Goal: Task Accomplishment & Management: Complete application form

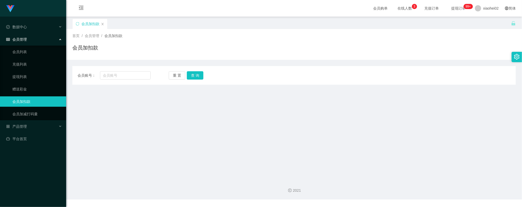
click at [161, 149] on main "关闭左侧 关闭右侧 关闭其它 刷新页面 会员加扣款 首页 / 会员管理 / 会员加扣款 / 会员加扣款 会员账号： 重 置 查 询 会员账号 会员姓名 账号余…" at bounding box center [294, 96] width 456 height 158
click at [197, 77] on button "查 询" at bounding box center [195, 75] width 17 height 8
click at [161, 109] on main "关闭左侧 关闭右侧 关闭其它 刷新页面 会员加扣款 首页 / 会员管理 / 会员加扣款 / 会员加扣款 会员账号： 重 置 查 询 会员账号 会员姓名 账号余…" at bounding box center [294, 96] width 456 height 158
click at [119, 77] on input "text" at bounding box center [125, 75] width 51 height 8
paste input "Zhiru1023"
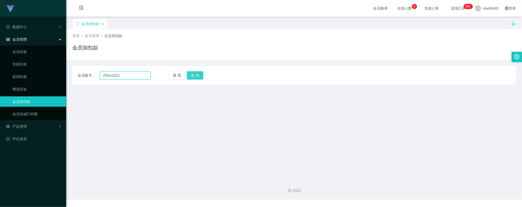
type input "Zhiru1023"
click at [193, 75] on button "查 询" at bounding box center [195, 75] width 17 height 8
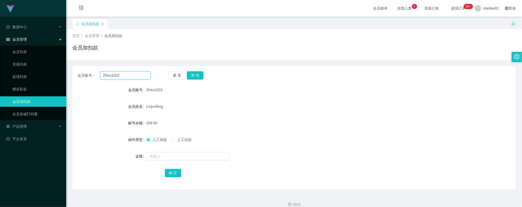
click at [126, 73] on input "Zhiru1023" at bounding box center [125, 75] width 51 height 8
paste input "chrisjdchu"
type input "chrisjdchu"
click at [192, 76] on button "查 询" at bounding box center [195, 75] width 17 height 8
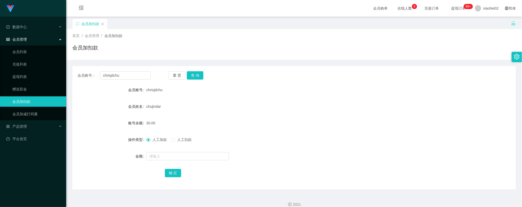
drag, startPoint x: 237, startPoint y: 125, endPoint x: 220, endPoint y: 116, distance: 19.4
click at [235, 124] on div "30.00" at bounding box center [275, 123] width 259 height 10
click at [188, 75] on button "查 询" at bounding box center [195, 75] width 17 height 8
click at [175, 140] on span at bounding box center [173, 140] width 4 height 4
click at [178, 155] on input "text" at bounding box center [187, 156] width 83 height 8
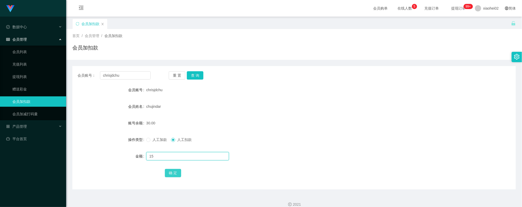
type input "15"
click at [172, 172] on button "确 定" at bounding box center [173, 173] width 17 height 8
drag, startPoint x: 221, startPoint y: 127, endPoint x: 202, endPoint y: 105, distance: 27.9
click at [219, 126] on div "15.00" at bounding box center [275, 123] width 259 height 10
click at [126, 75] on input "chrisjdchu" at bounding box center [125, 75] width 51 height 8
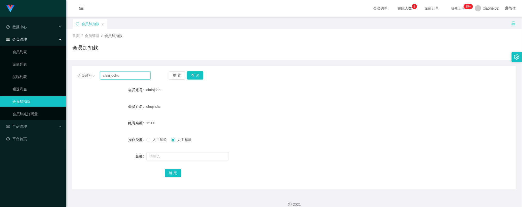
click at [126, 75] on input "chrisjdchu" at bounding box center [125, 75] width 51 height 8
drag, startPoint x: 126, startPoint y: 75, endPoint x: 137, endPoint y: 72, distance: 11.2
click at [127, 75] on input "chrisjdchu" at bounding box center [125, 75] width 51 height 8
paste input "89122898"
click at [206, 73] on div "重 置 查 询" at bounding box center [205, 75] width 73 height 8
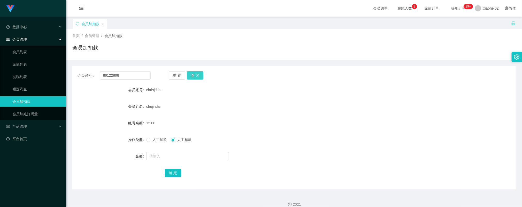
click at [198, 73] on button "查 询" at bounding box center [195, 75] width 17 height 8
click at [198, 79] on button "查 询" at bounding box center [195, 75] width 17 height 8
drag, startPoint x: 281, startPoint y: 106, endPoint x: 186, endPoint y: 66, distance: 103.2
click at [277, 104] on div "89122898" at bounding box center [275, 106] width 259 height 10
click at [140, 72] on input "89122898" at bounding box center [125, 75] width 51 height 8
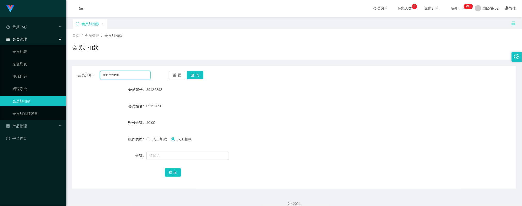
click at [140, 72] on input "89122898" at bounding box center [125, 75] width 51 height 8
paste input "Tiong99"
type input "Tiong99"
drag, startPoint x: 183, startPoint y: 70, endPoint x: 192, endPoint y: 72, distance: 9.3
click at [183, 70] on div "会员账号： Tiong99 重 置 查 询 会员账号 89122898 会员姓名 89122898 账号余额 40.00 操作类型 人工加款 人工扣款 金额 …" at bounding box center [294, 127] width 444 height 123
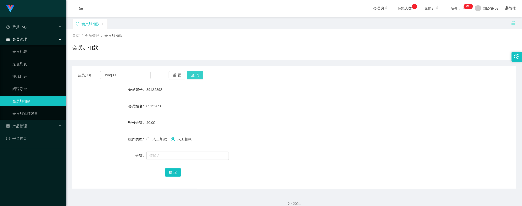
click at [192, 72] on button "查 询" at bounding box center [195, 75] width 17 height 8
click at [168, 158] on input "text" at bounding box center [187, 156] width 83 height 8
click at [157, 138] on span "人工加款" at bounding box center [159, 139] width 19 height 4
click at [165, 160] on input "text" at bounding box center [187, 156] width 83 height 8
type input "15"
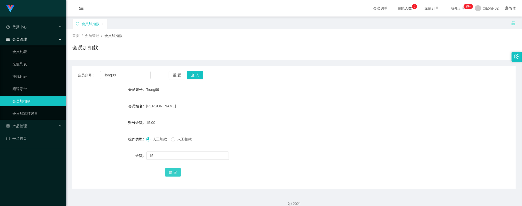
click at [170, 172] on button "确 定" at bounding box center [173, 173] width 17 height 8
drag, startPoint x: 303, startPoint y: 99, endPoint x: 293, endPoint y: 100, distance: 9.4
click at [303, 99] on form "会员账号 Tiong99 会员姓名 [PERSON_NAME] 账号余额 30.00 操作类型 人工加款 人工扣款 金额 确 定" at bounding box center [294, 131] width 444 height 93
click at [283, 102] on div "[PERSON_NAME]" at bounding box center [275, 106] width 259 height 10
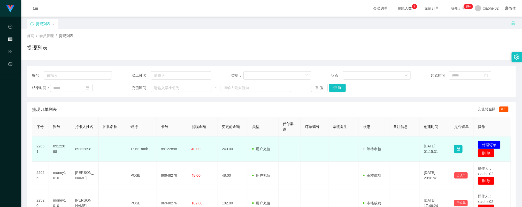
click at [63, 145] on td "89122898" at bounding box center [60, 148] width 22 height 25
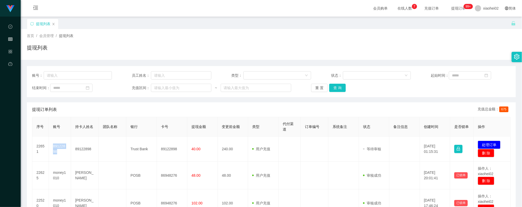
copy td "89122898"
click at [272, 40] on div "首页 / 会员管理 / 提现列表 / 提现列表" at bounding box center [271, 44] width 489 height 22
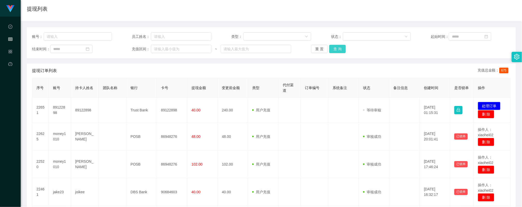
drag, startPoint x: 337, startPoint y: 49, endPoint x: 334, endPoint y: 59, distance: 10.5
click at [338, 49] on button "查 询" at bounding box center [337, 49] width 17 height 8
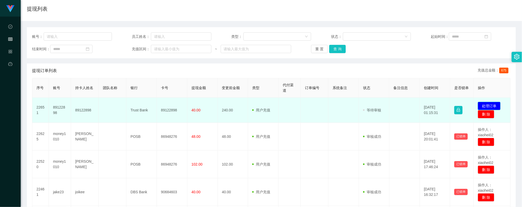
click at [492, 106] on button "处理订单" at bounding box center [489, 106] width 23 height 8
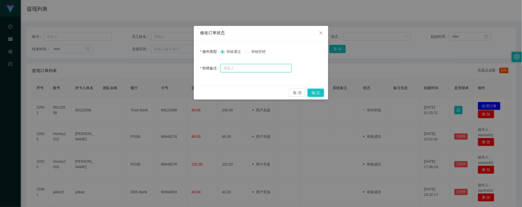
click at [258, 67] on input "text" at bounding box center [256, 68] width 71 height 8
drag, startPoint x: 257, startPoint y: 52, endPoint x: 257, endPoint y: 66, distance: 13.7
click at [257, 52] on span "审核拒绝" at bounding box center [258, 51] width 19 height 4
click at [257, 66] on input "text" at bounding box center [256, 68] width 71 height 8
type input "金额错误，请联系助理！"
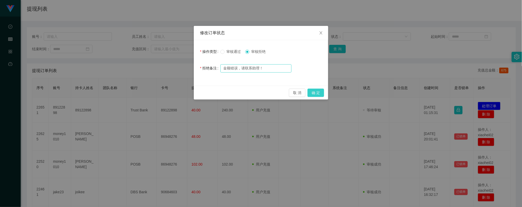
drag, startPoint x: 317, startPoint y: 92, endPoint x: 252, endPoint y: 71, distance: 67.5
click at [316, 92] on button "确 定" at bounding box center [316, 92] width 17 height 8
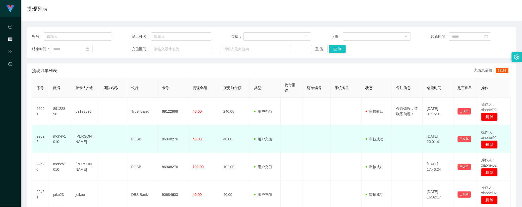
drag, startPoint x: 285, startPoint y: 141, endPoint x: 291, endPoint y: 138, distance: 6.5
click at [285, 141] on td at bounding box center [292, 139] width 22 height 28
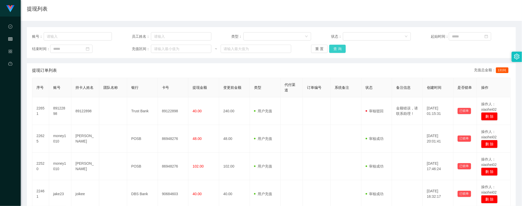
click at [330, 49] on button "查 询" at bounding box center [337, 49] width 17 height 8
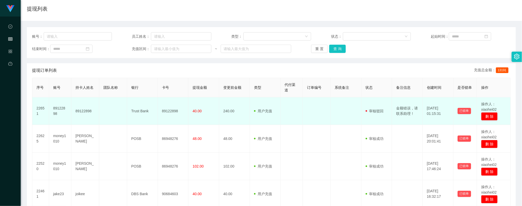
click at [162, 112] on td "89122898" at bounding box center [173, 111] width 31 height 28
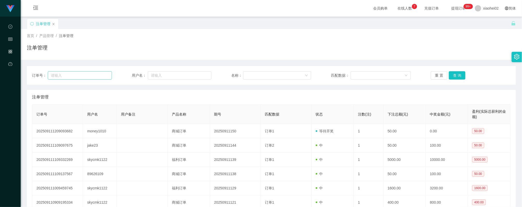
scroll to position [39, 0]
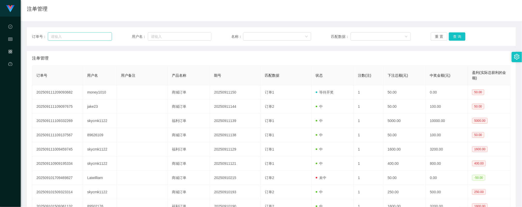
click at [88, 40] on input "text" at bounding box center [80, 36] width 64 height 8
type input "89122898"
click at [456, 33] on button "查 询" at bounding box center [457, 36] width 17 height 8
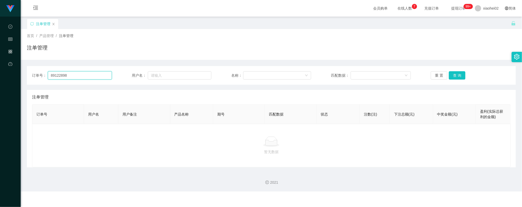
drag, startPoint x: 79, startPoint y: 72, endPoint x: -9, endPoint y: 62, distance: 89.3
click at [0, 62] on html "Jingdong工作台代理端 数据中心 会员管理 产品管理 平台首页 保存配置 重置配置 整体风格设置 主题色 导航设置 内容区域宽度 定宽 固定Header…" at bounding box center [261, 103] width 522 height 207
click at [461, 74] on button "查 询" at bounding box center [457, 75] width 17 height 8
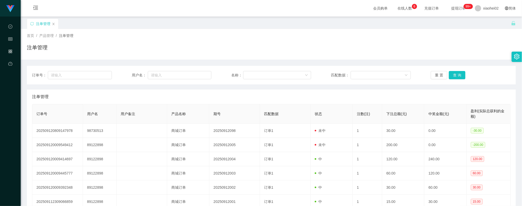
click at [237, 104] on th "期号" at bounding box center [234, 113] width 51 height 19
